Goal: Find specific page/section: Find specific page/section

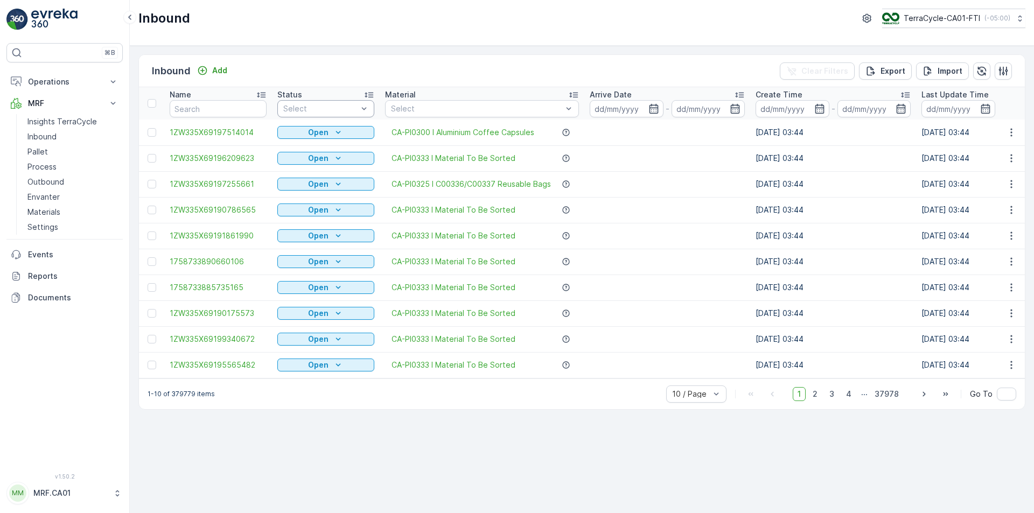
click at [328, 101] on div "Select" at bounding box center [325, 108] width 97 height 17
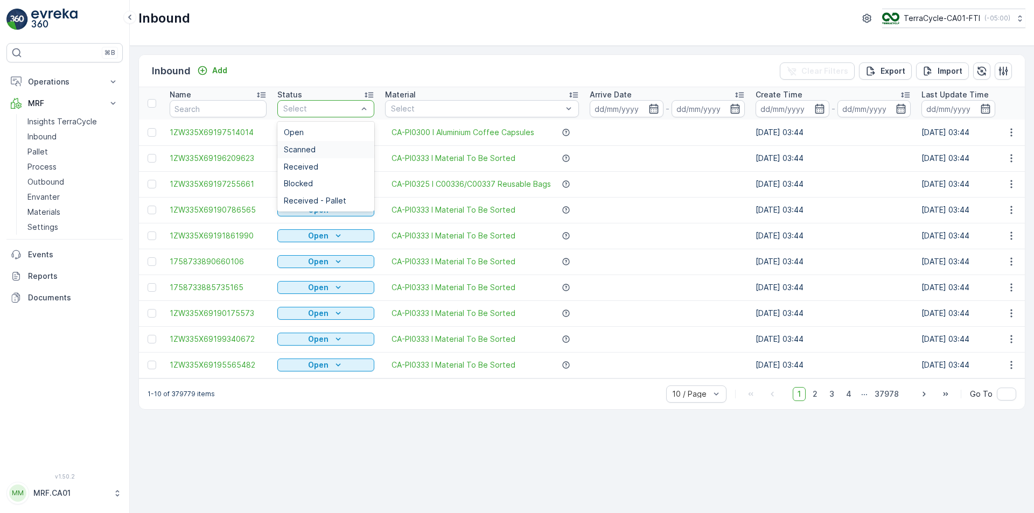
click at [338, 148] on div "Scanned" at bounding box center [326, 149] width 84 height 9
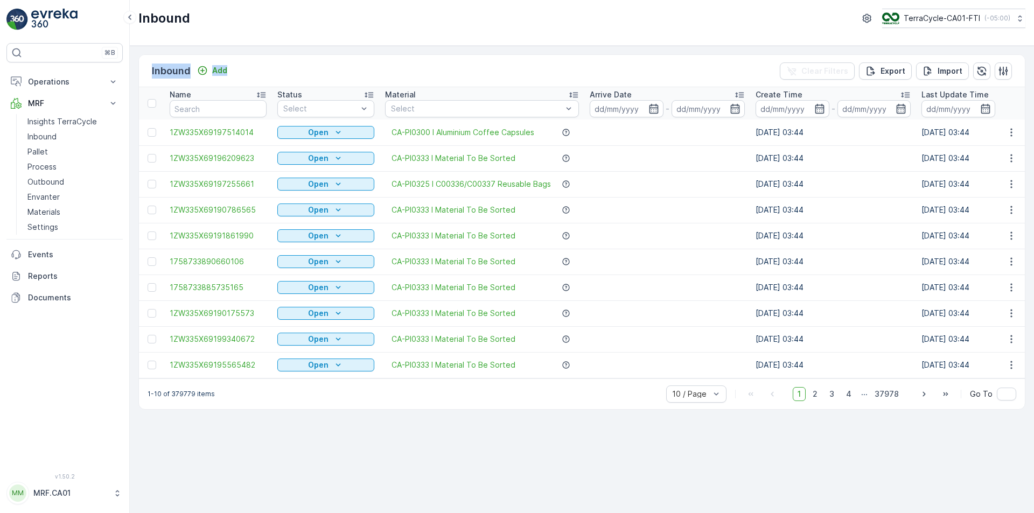
drag, startPoint x: 265, startPoint y: 71, endPoint x: 143, endPoint y: 71, distance: 122.8
click at [143, 71] on div "Inbound Add Clear Filters Export Import" at bounding box center [582, 71] width 886 height 32
click at [146, 61] on div "Inbound Add Clear Filters Export Import" at bounding box center [582, 71] width 886 height 32
drag, startPoint x: 278, startPoint y: 73, endPoint x: 150, endPoint y: 72, distance: 128.1
click at [150, 72] on div "Inbound Add Clear Filters Export Import" at bounding box center [582, 71] width 886 height 32
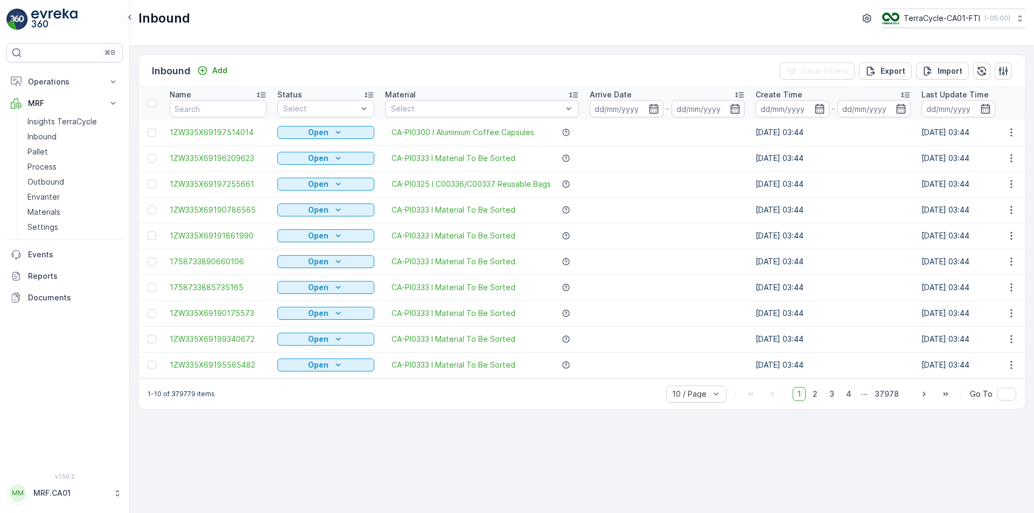
click at [296, 60] on div "Inbound Add Clear Filters Export Import" at bounding box center [582, 71] width 886 height 32
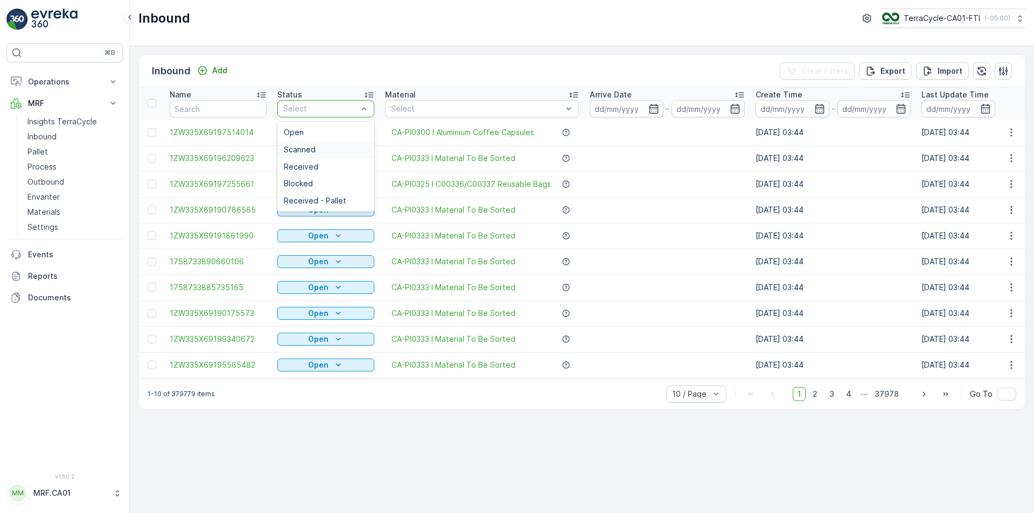
click at [338, 149] on div "Scanned" at bounding box center [326, 149] width 84 height 9
